Goal: Task Accomplishment & Management: Use online tool/utility

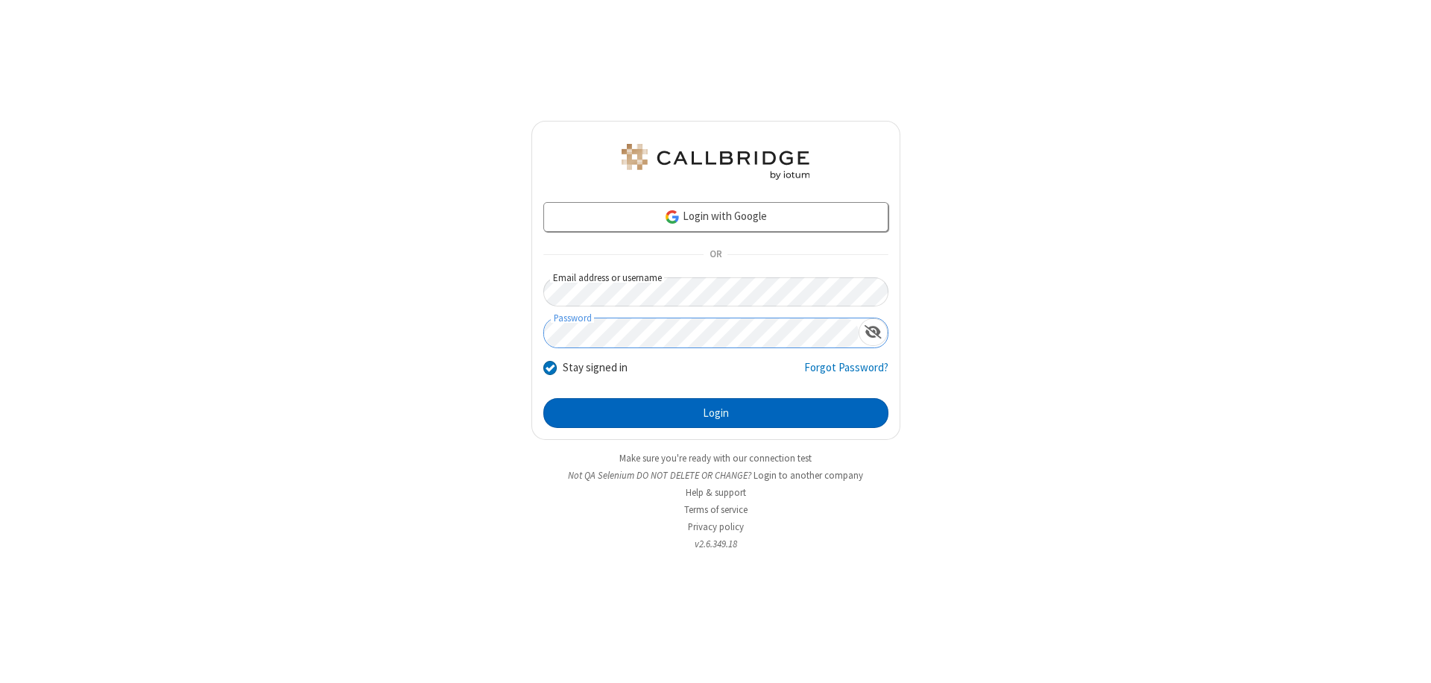
click at [716, 413] on button "Login" at bounding box center [715, 413] width 345 height 30
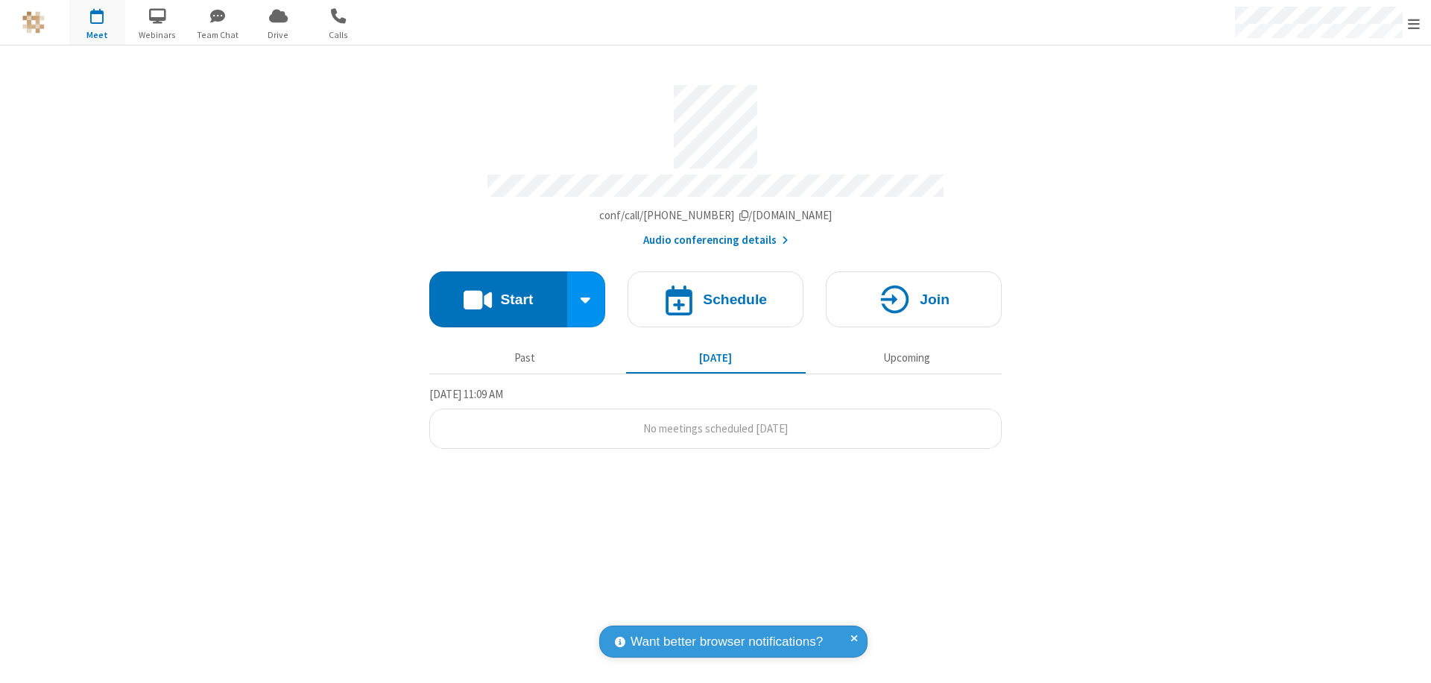
click at [498, 292] on button "Start" at bounding box center [498, 299] width 138 height 56
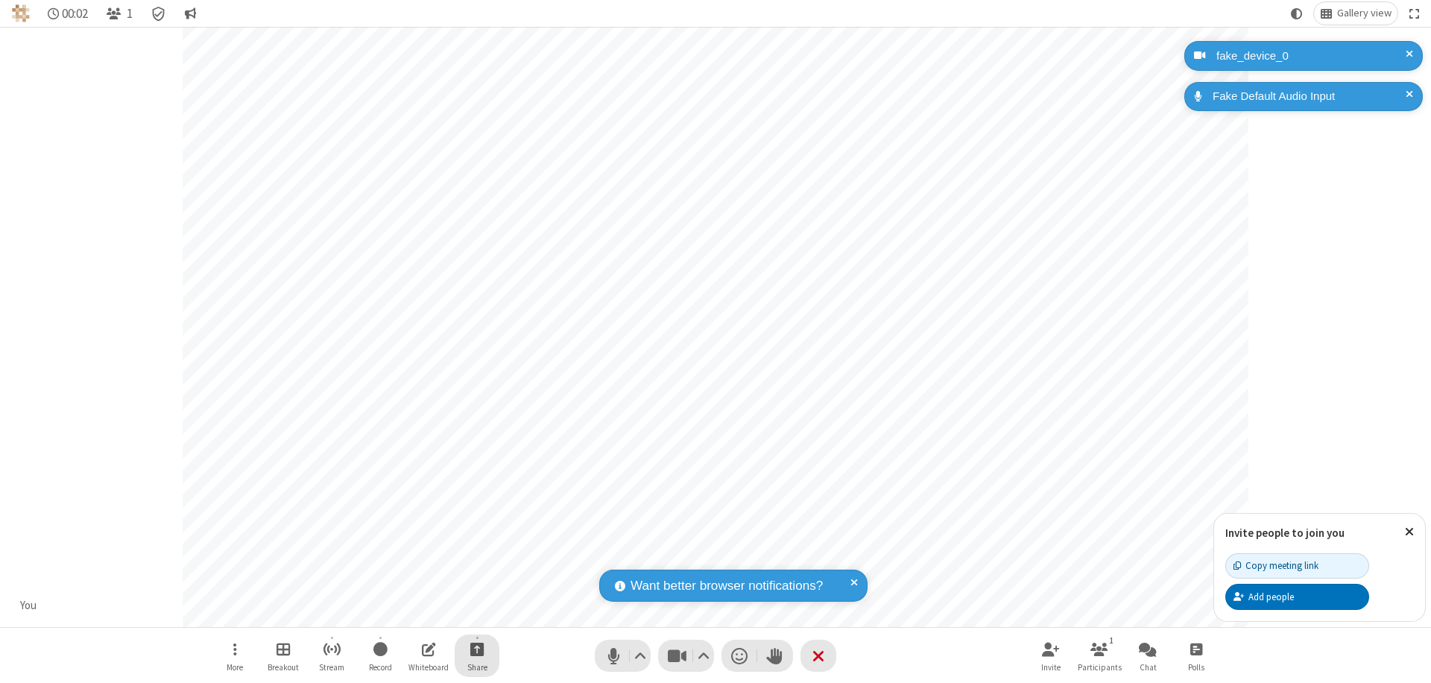
click at [477, 649] on span "Start sharing" at bounding box center [477, 649] width 14 height 19
click at [417, 613] on span "Share my screen" at bounding box center [417, 614] width 17 height 13
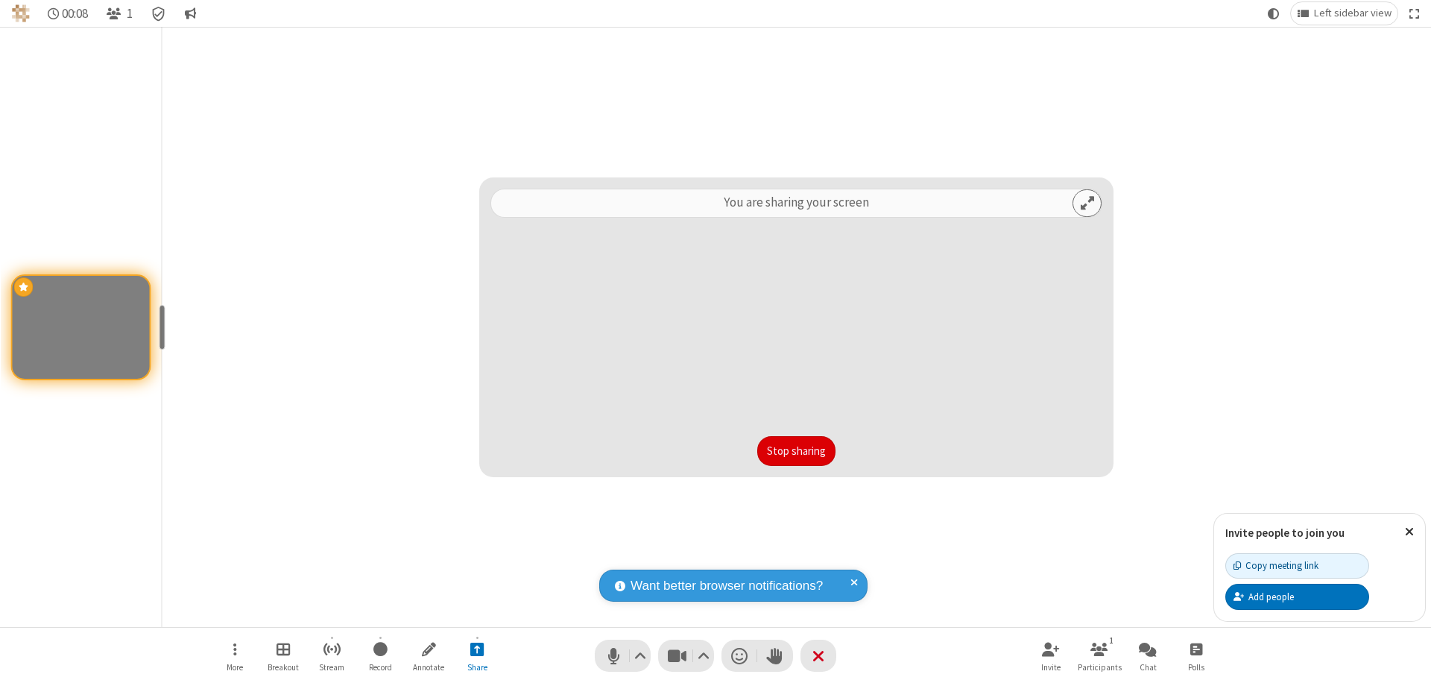
click at [796, 451] on button "Stop sharing" at bounding box center [796, 451] width 78 height 30
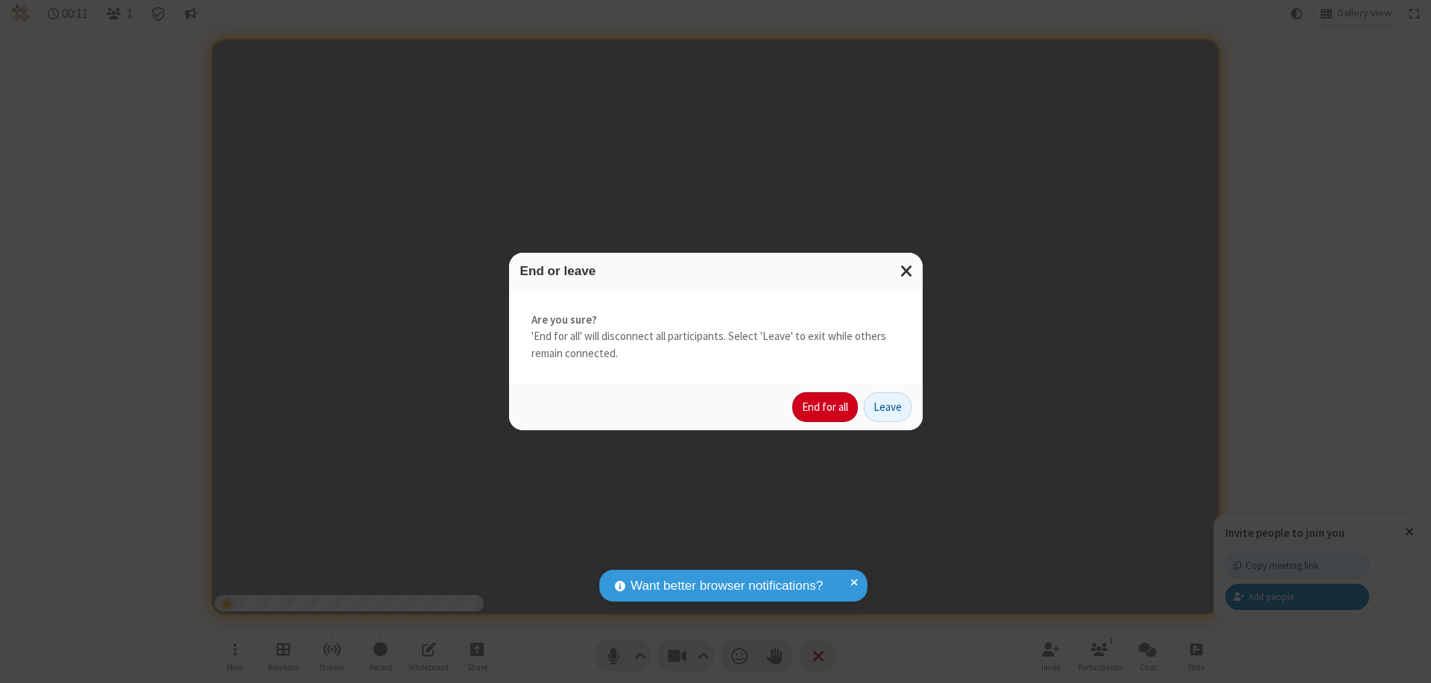
click at [826, 407] on button "End for all" at bounding box center [825, 407] width 66 height 30
